Goal: Complete application form

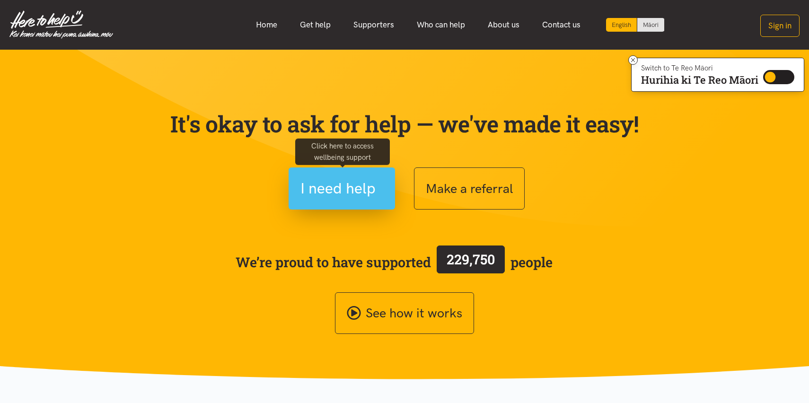
click at [357, 194] on span "I need help" at bounding box center [337, 188] width 75 height 24
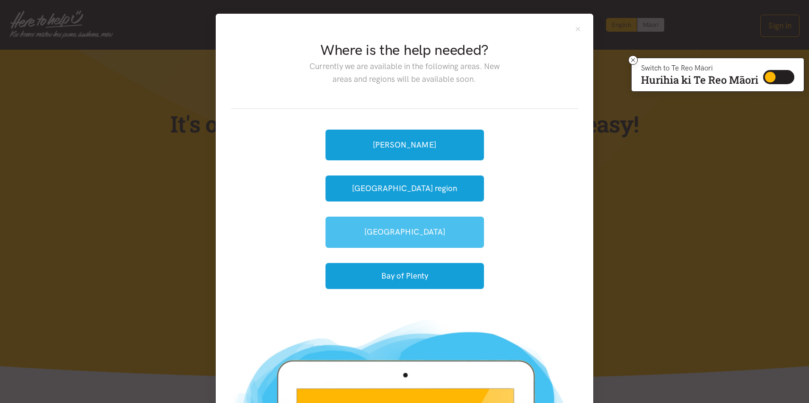
click at [416, 232] on link "[GEOGRAPHIC_DATA]" at bounding box center [405, 232] width 159 height 31
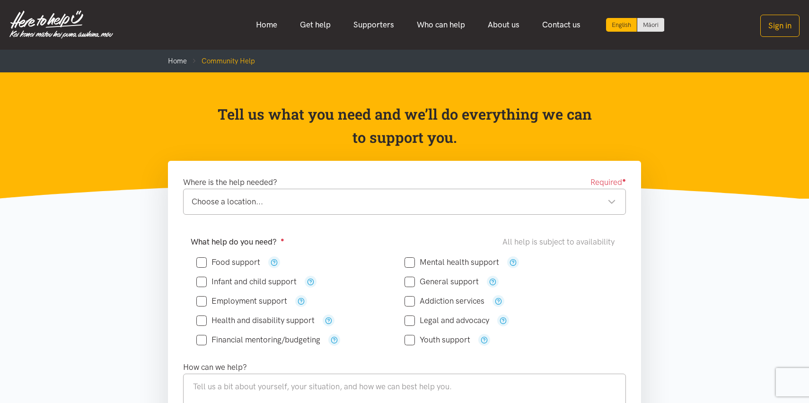
click at [203, 262] on input "Food support" at bounding box center [228, 262] width 64 height 8
checkbox input "true"
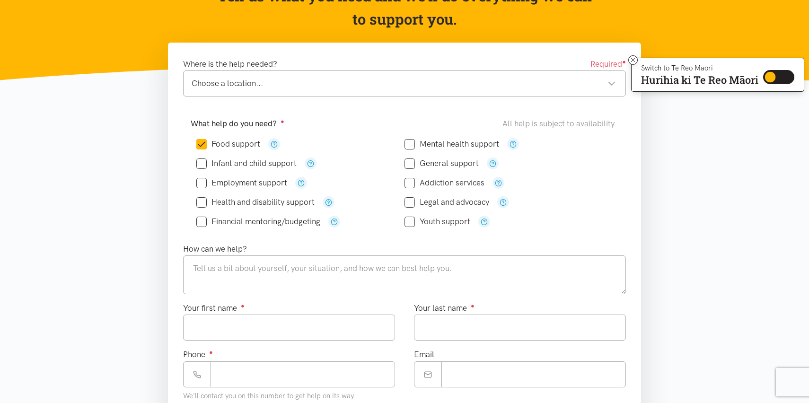
scroll to position [121, 0]
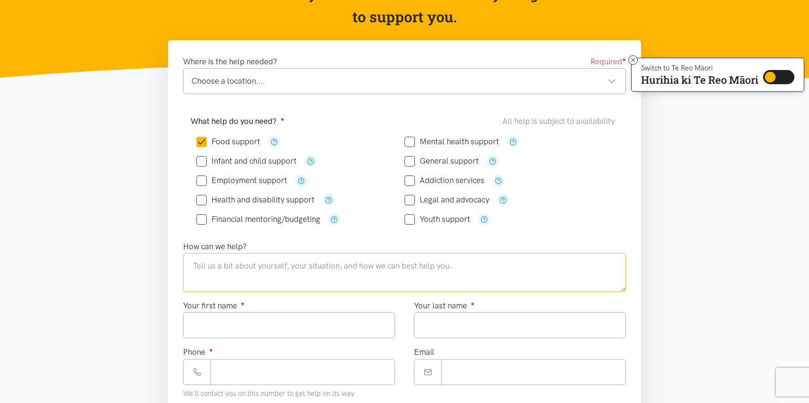
click at [420, 266] on textarea at bounding box center [404, 272] width 443 height 39
paste textarea "We're in need of immediate assistance with food. Our family is on a very low bu…"
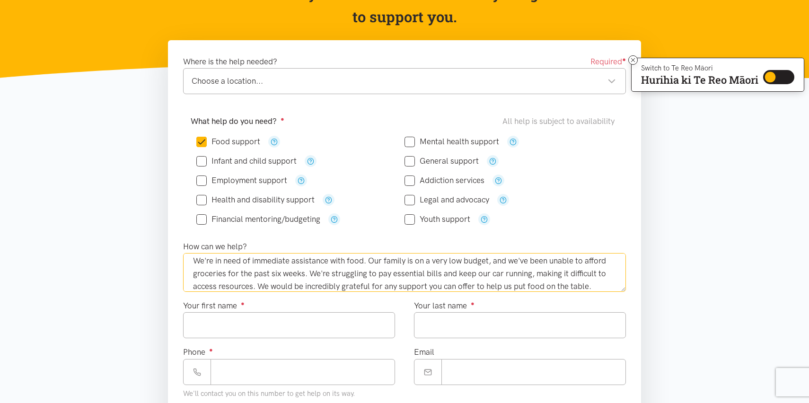
scroll to position [13, 0]
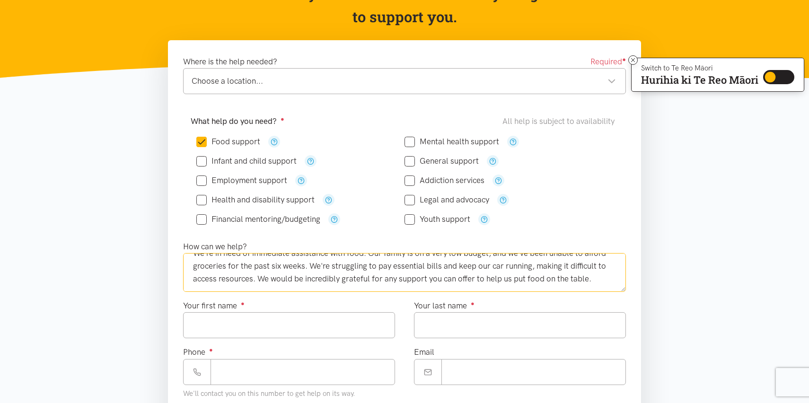
type textarea "We're in need of immediate assistance with food. Our family is on a very low bu…"
click at [264, 321] on input "Your first name ●" at bounding box center [289, 325] width 212 height 26
type input "**"
type input "*******"
type input "**********"
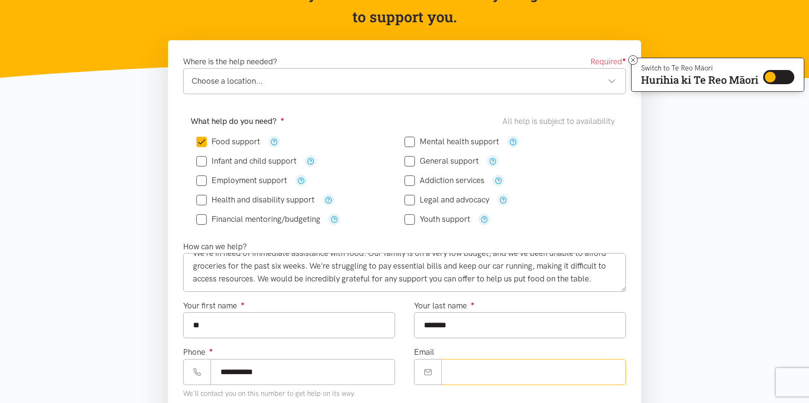
type input "**********"
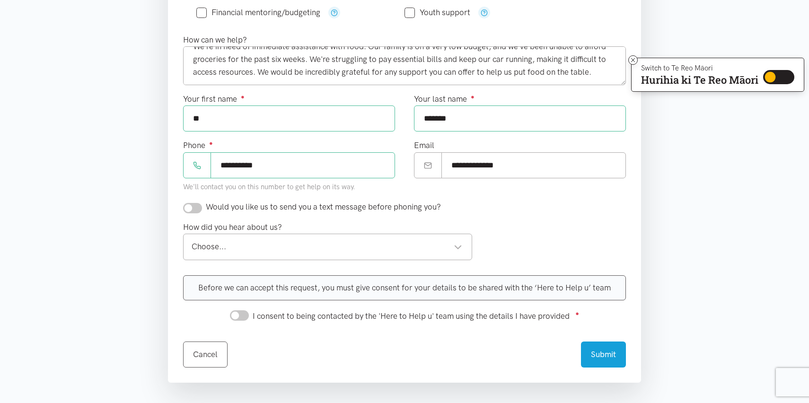
scroll to position [329, 0]
click at [188, 209] on input "checkbox" at bounding box center [192, 207] width 19 height 10
checkbox input "true"
click at [457, 248] on div "Choose..." at bounding box center [327, 245] width 271 height 13
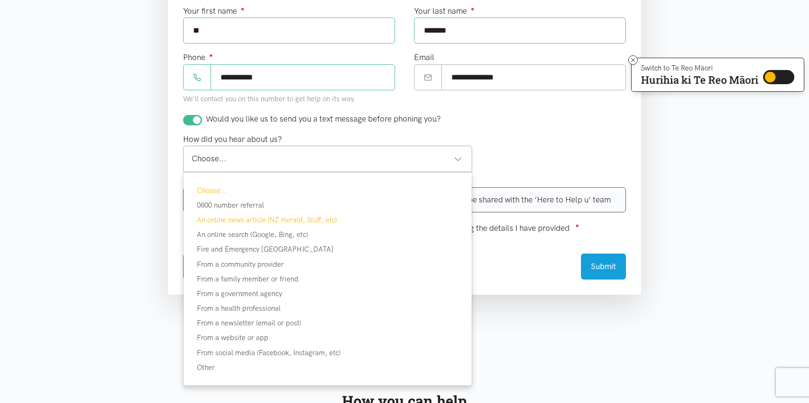
scroll to position [418, 0]
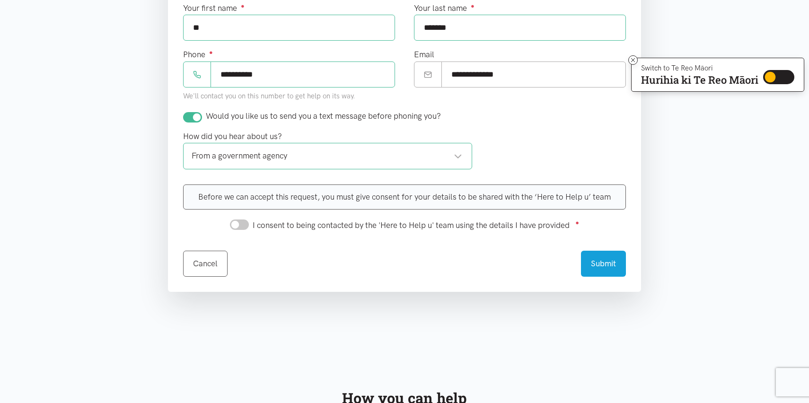
click at [238, 226] on input "I consent to being contacted by the 'Here to Help u' team using the details I h…" at bounding box center [239, 225] width 19 height 10
checkbox input "true"
click at [599, 261] on button "Submit" at bounding box center [603, 262] width 45 height 26
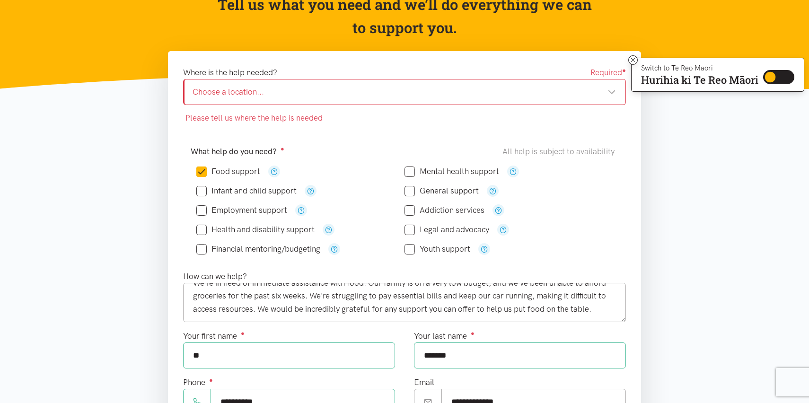
scroll to position [104, 0]
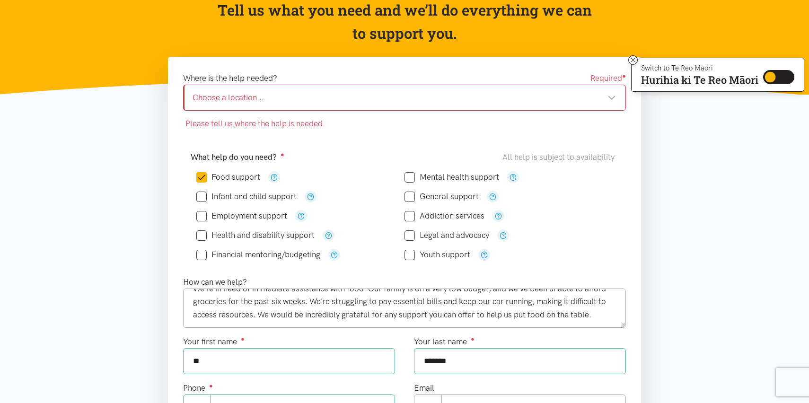
click at [551, 91] on div "Choose a location..." at bounding box center [404, 97] width 423 height 13
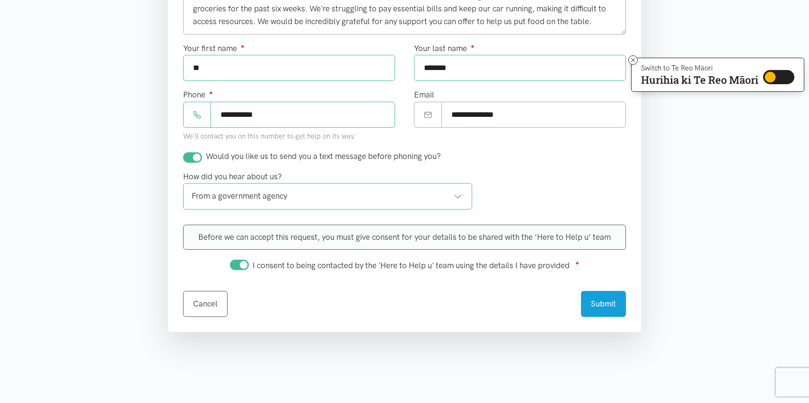
scroll to position [382, 0]
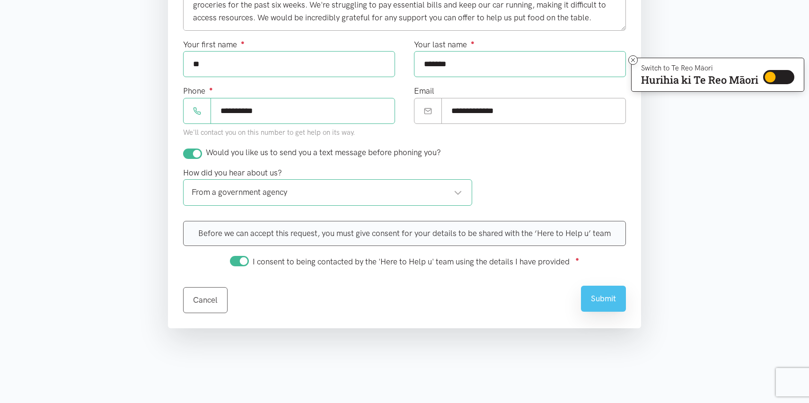
click at [601, 294] on button "Submit" at bounding box center [603, 299] width 45 height 26
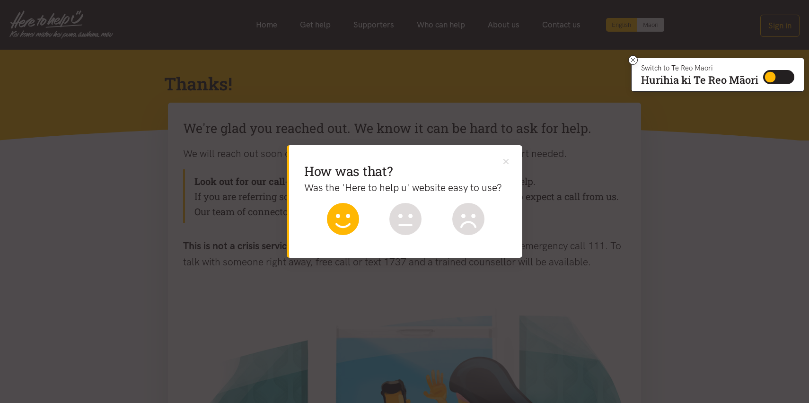
click at [340, 214] on icon at bounding box center [343, 219] width 32 height 32
